Goal: Navigation & Orientation: Find specific page/section

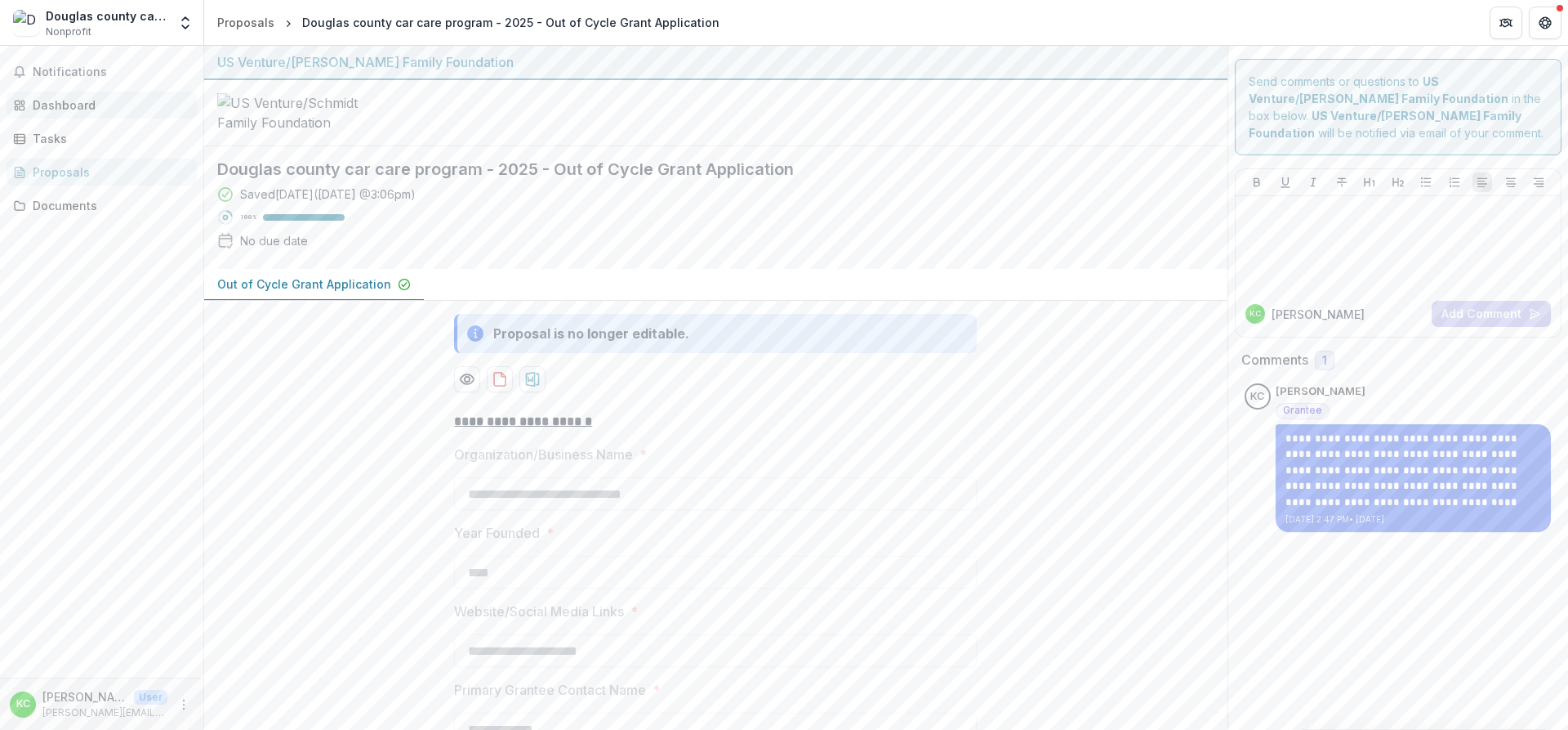
click at [72, 104] on div "Dashboard" at bounding box center [109, 105] width 151 height 17
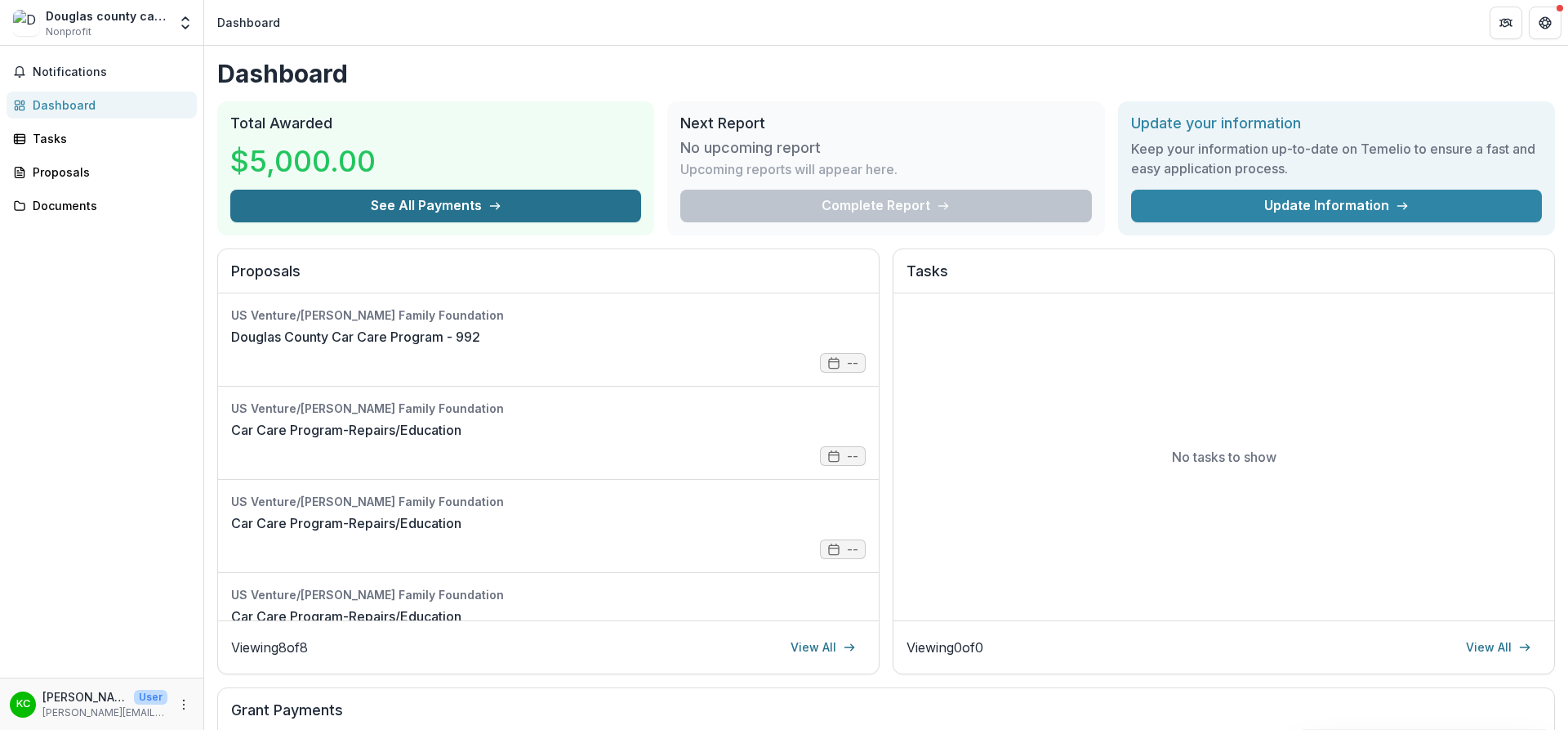
click at [390, 209] on button "See All Payments" at bounding box center [435, 206] width 410 height 33
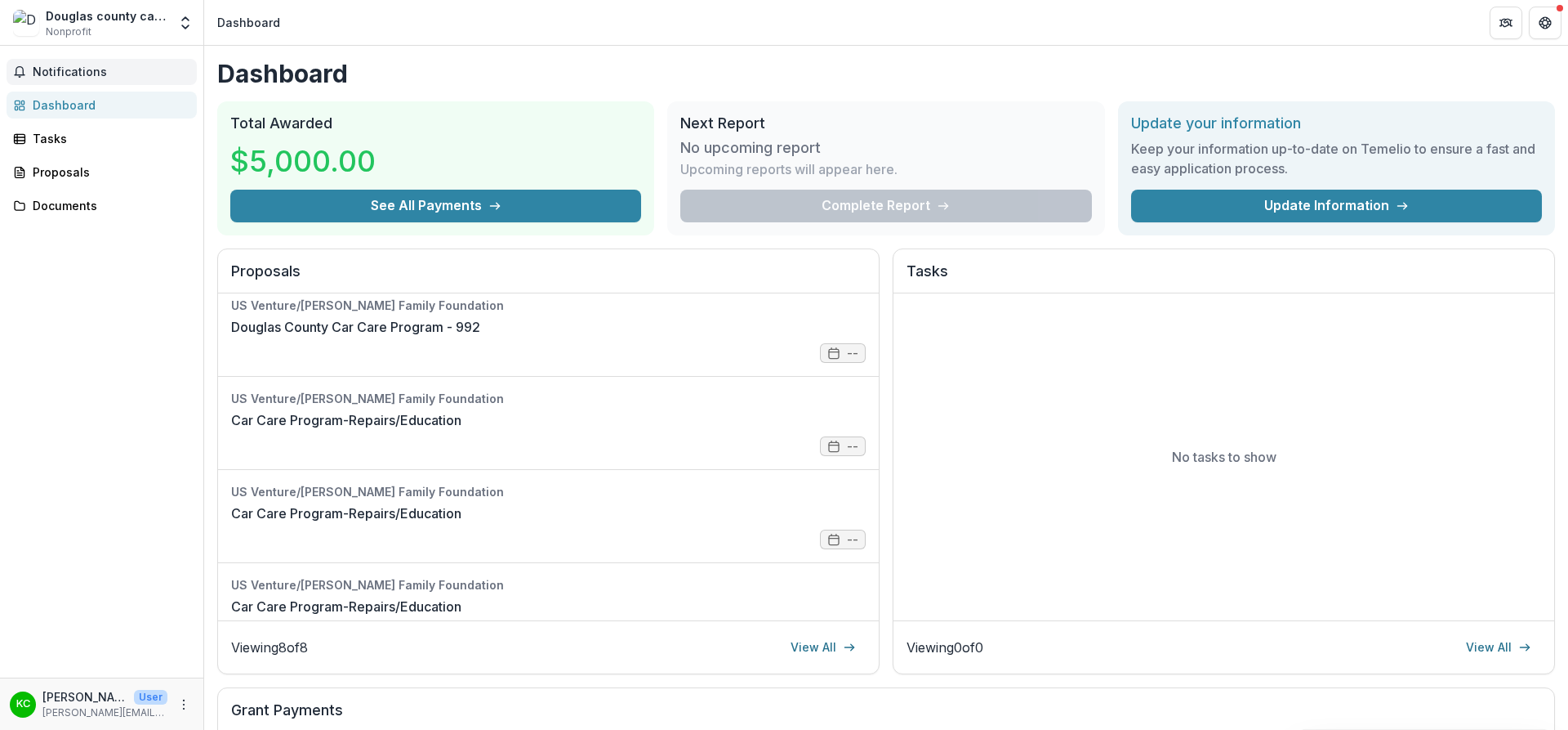
click at [88, 72] on span "Notifications" at bounding box center [112, 72] width 157 height 14
click at [1133, 63] on h1 "Dashboard" at bounding box center [886, 74] width 1338 height 29
click at [1505, 28] on icon "Partners" at bounding box center [1505, 22] width 13 height 13
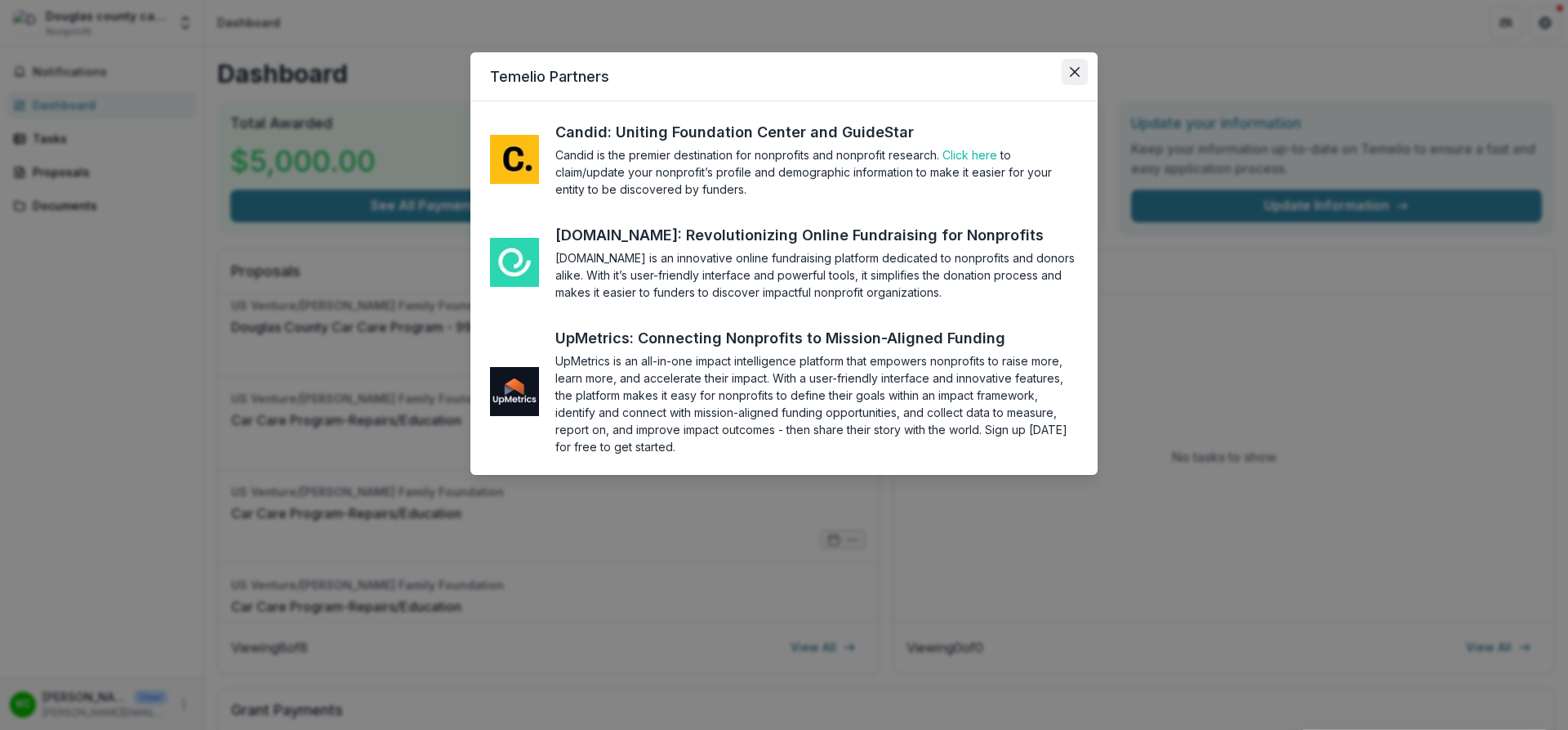
click at [1069, 69] on button "Close" at bounding box center [1074, 72] width 26 height 26
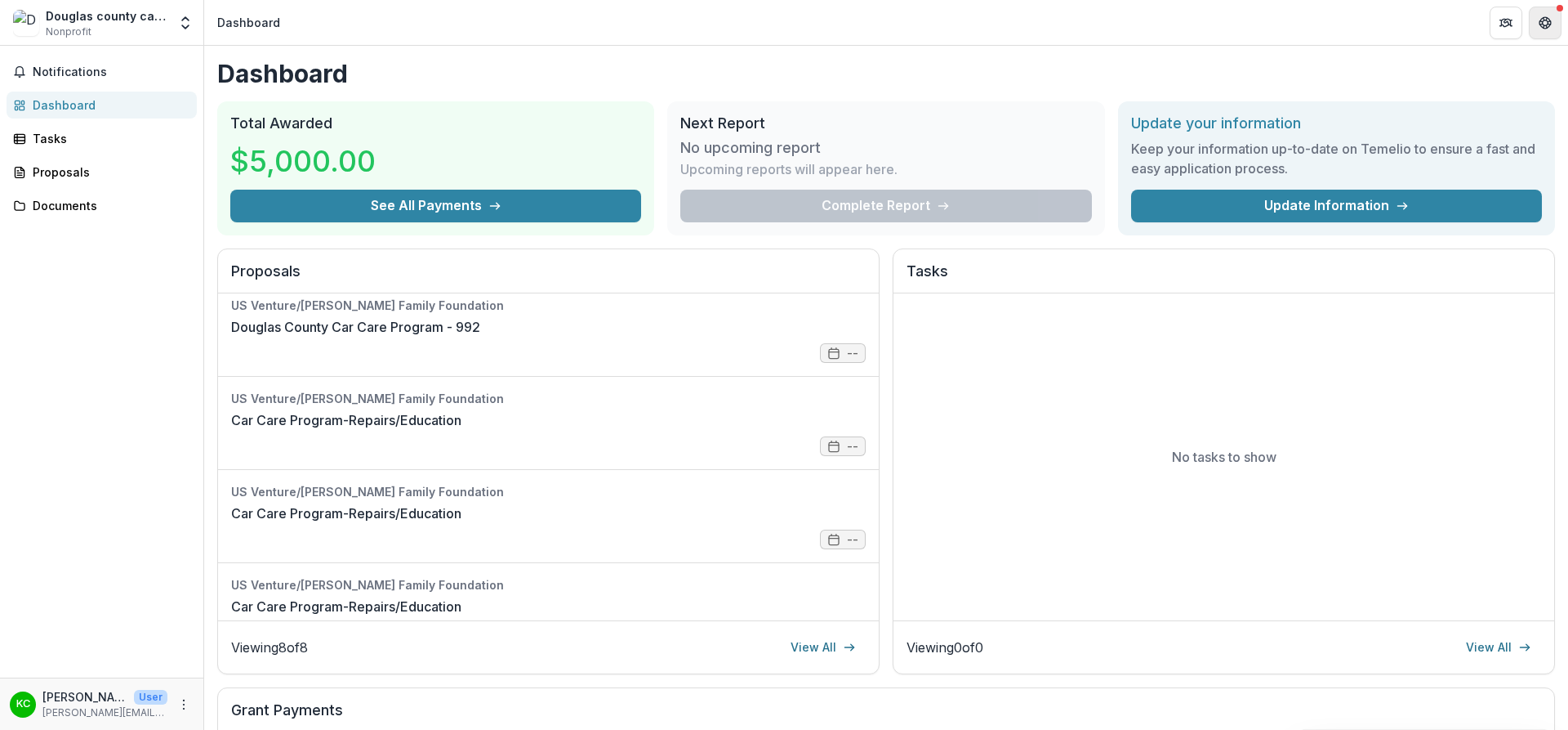
click at [1552, 28] on button "Get Help" at bounding box center [1546, 23] width 33 height 33
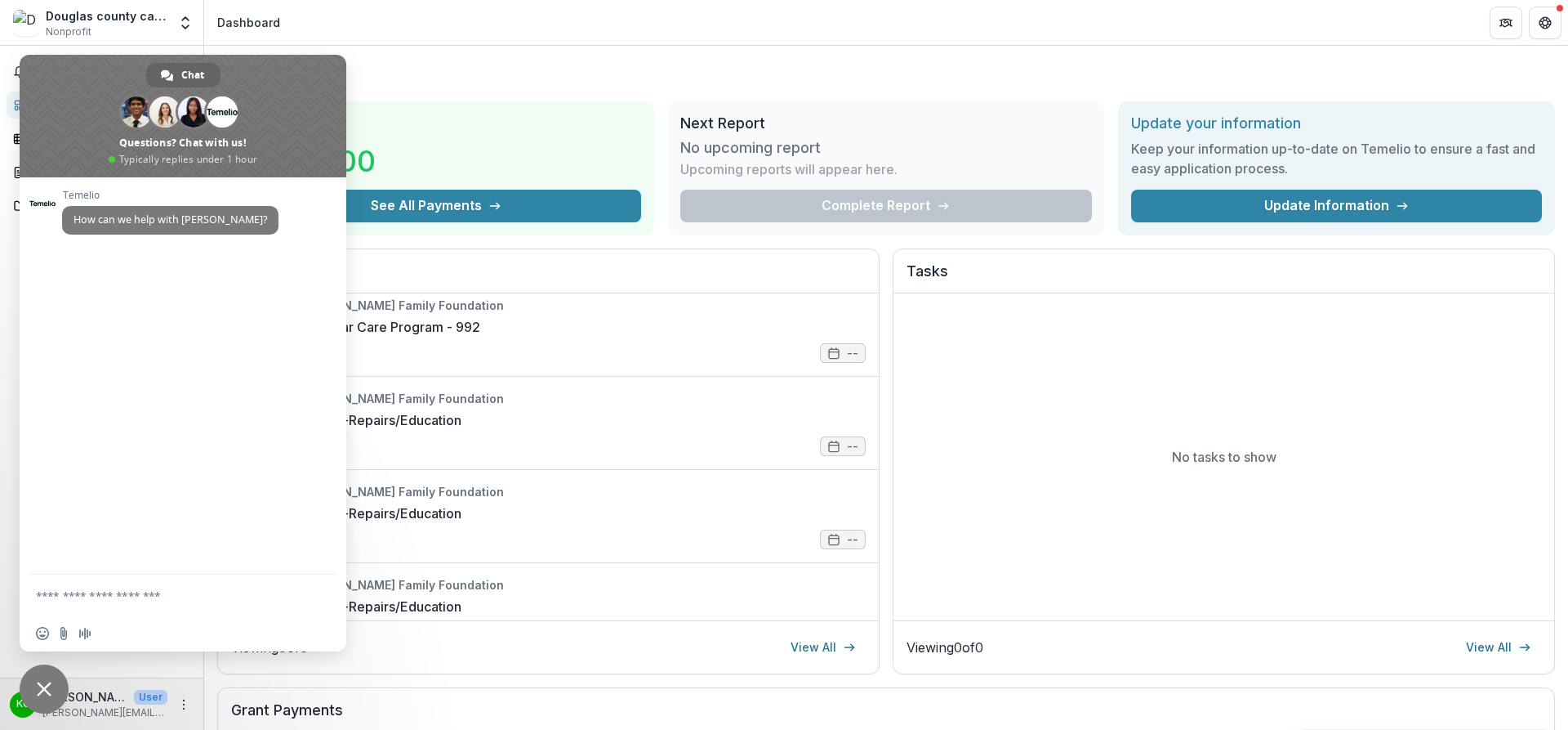
click at [462, 83] on h1 "Dashboard" at bounding box center [886, 74] width 1338 height 29
click at [49, 694] on span "Close chat" at bounding box center [44, 688] width 15 height 15
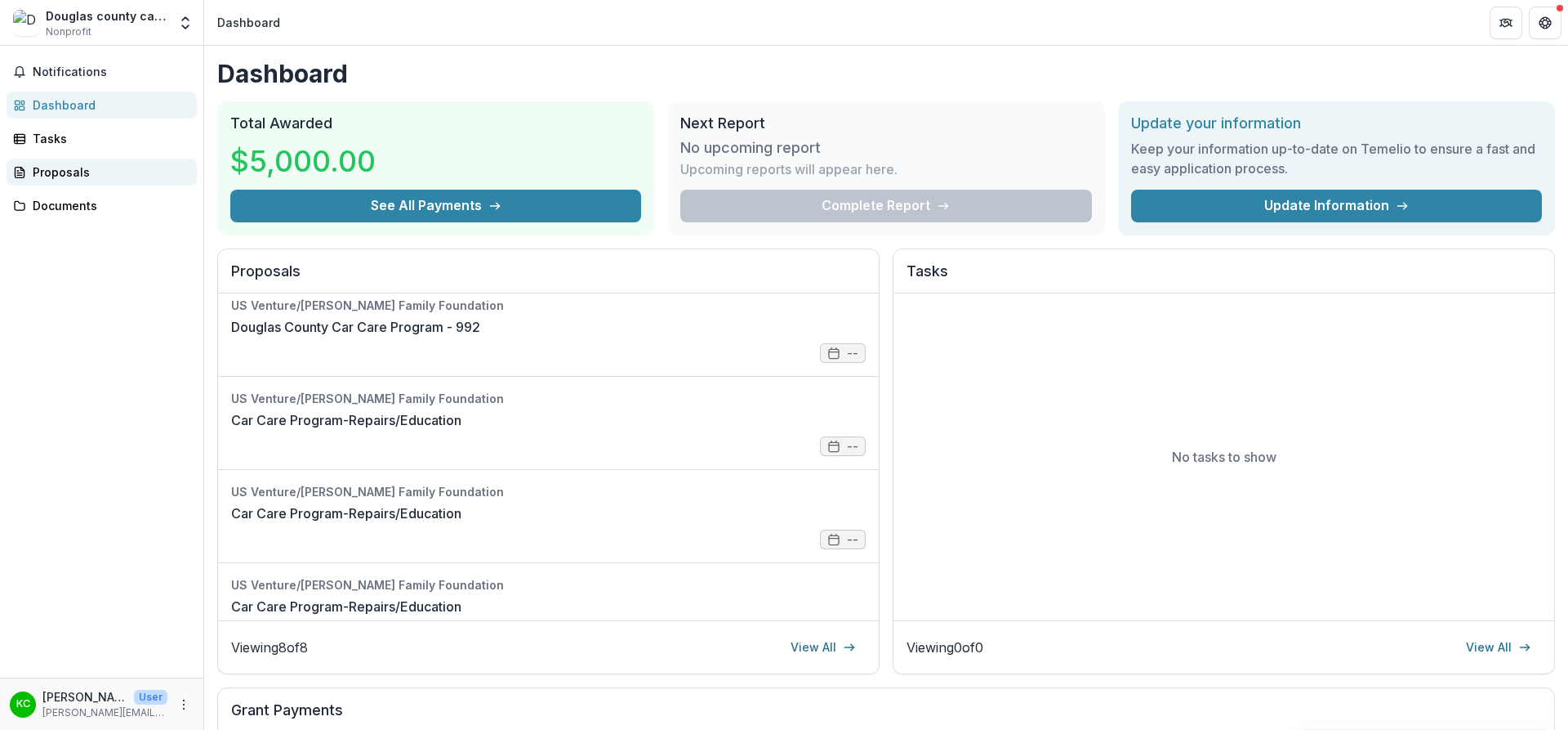
click at [56, 170] on div "Proposals" at bounding box center [109, 172] width 151 height 17
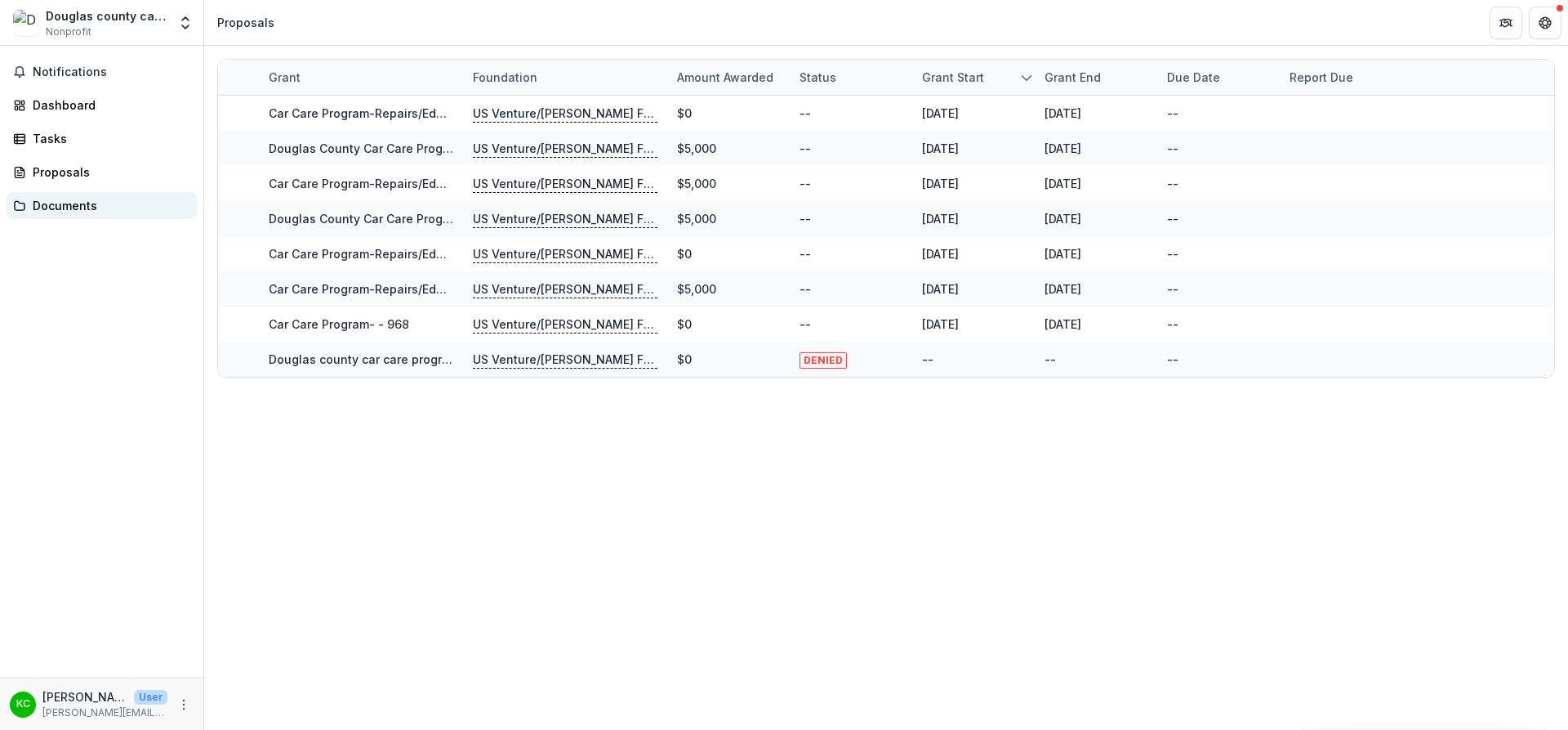
click at [50, 202] on div "Documents" at bounding box center [109, 206] width 151 height 17
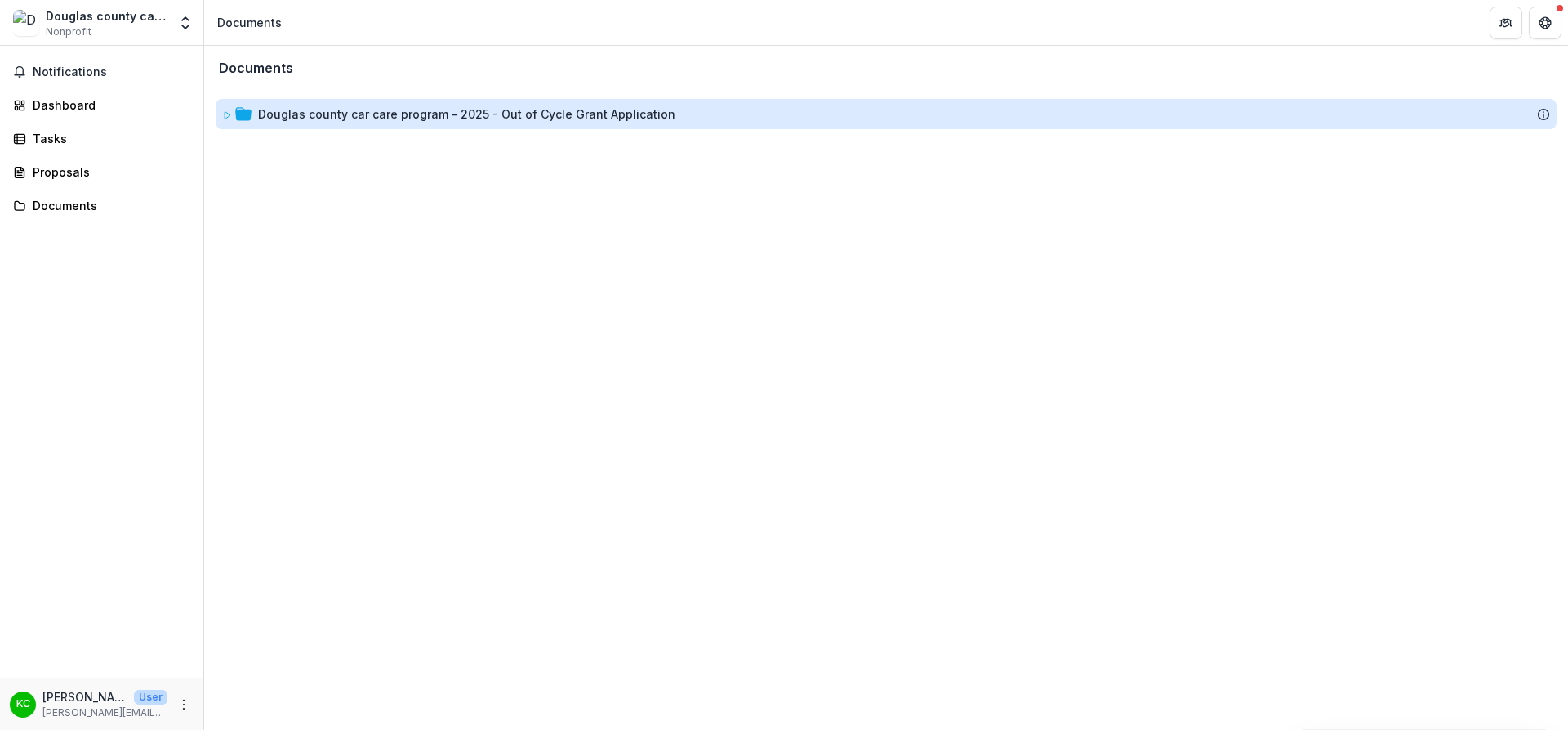
click at [347, 114] on div "Douglas county car care program - 2025 - Out of Cycle Grant Application" at bounding box center [467, 115] width 417 height 17
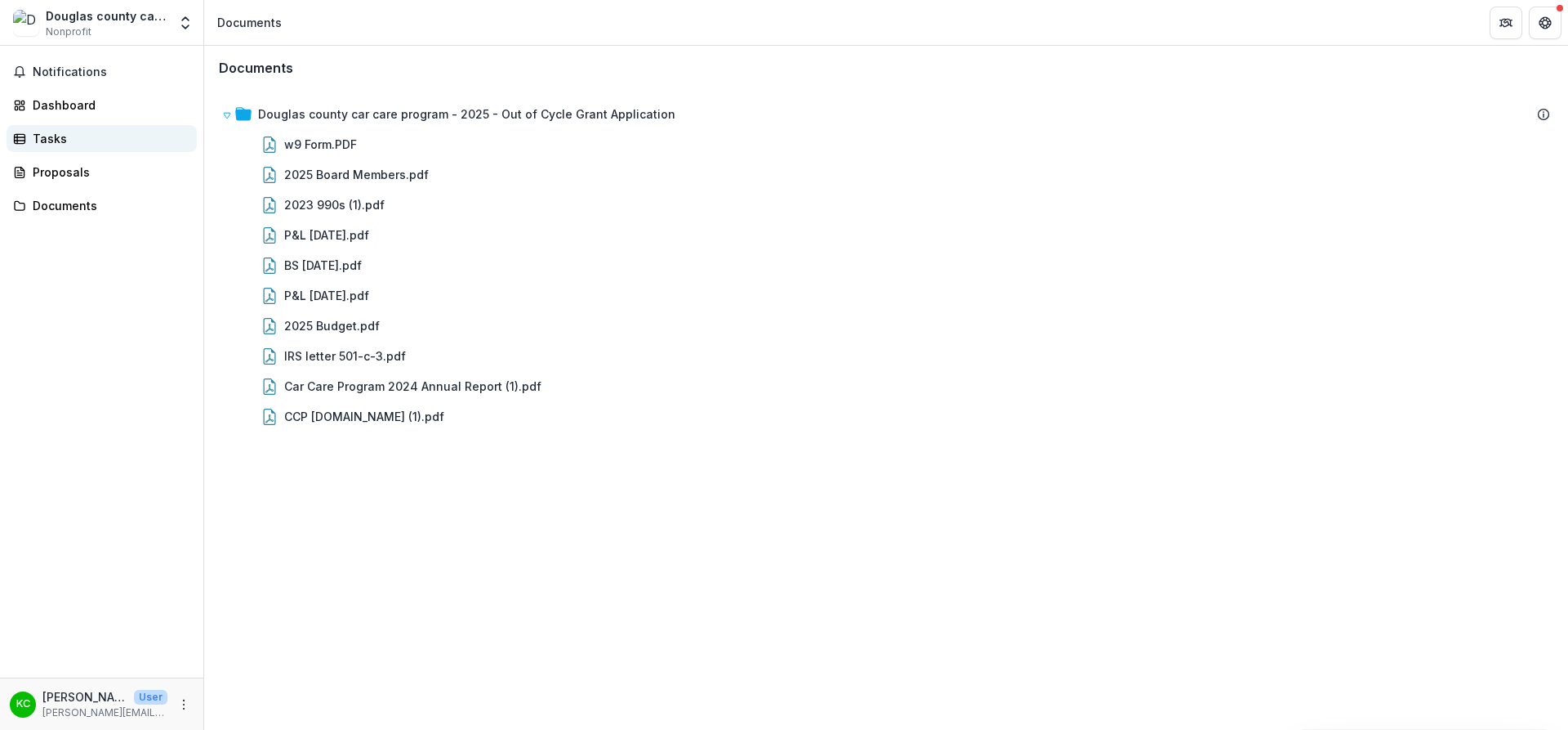
click at [44, 137] on div "Tasks" at bounding box center [109, 139] width 151 height 17
